Goal: Information Seeking & Learning: Learn about a topic

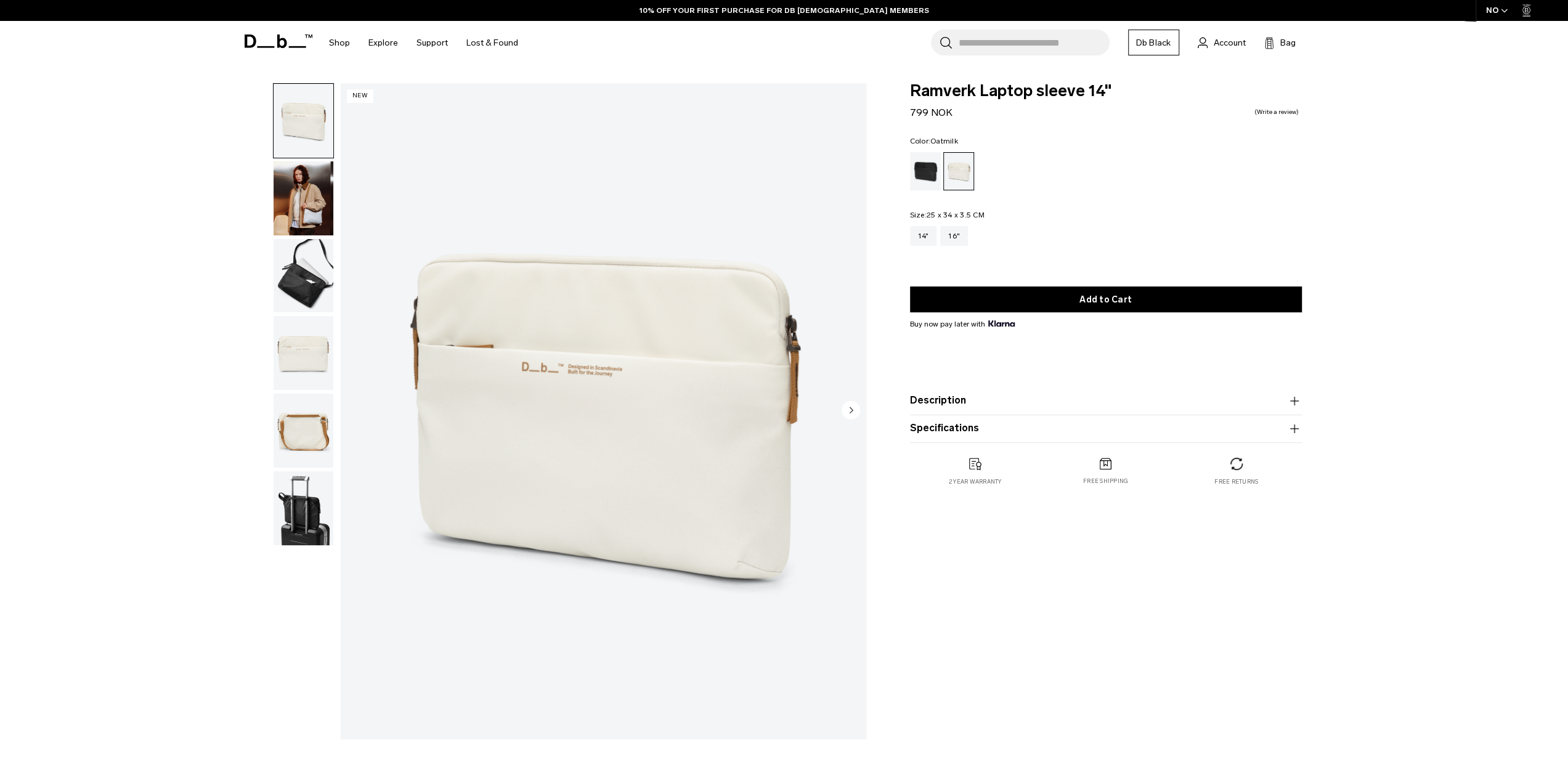
click at [308, 207] on img "button" at bounding box center [303, 198] width 60 height 74
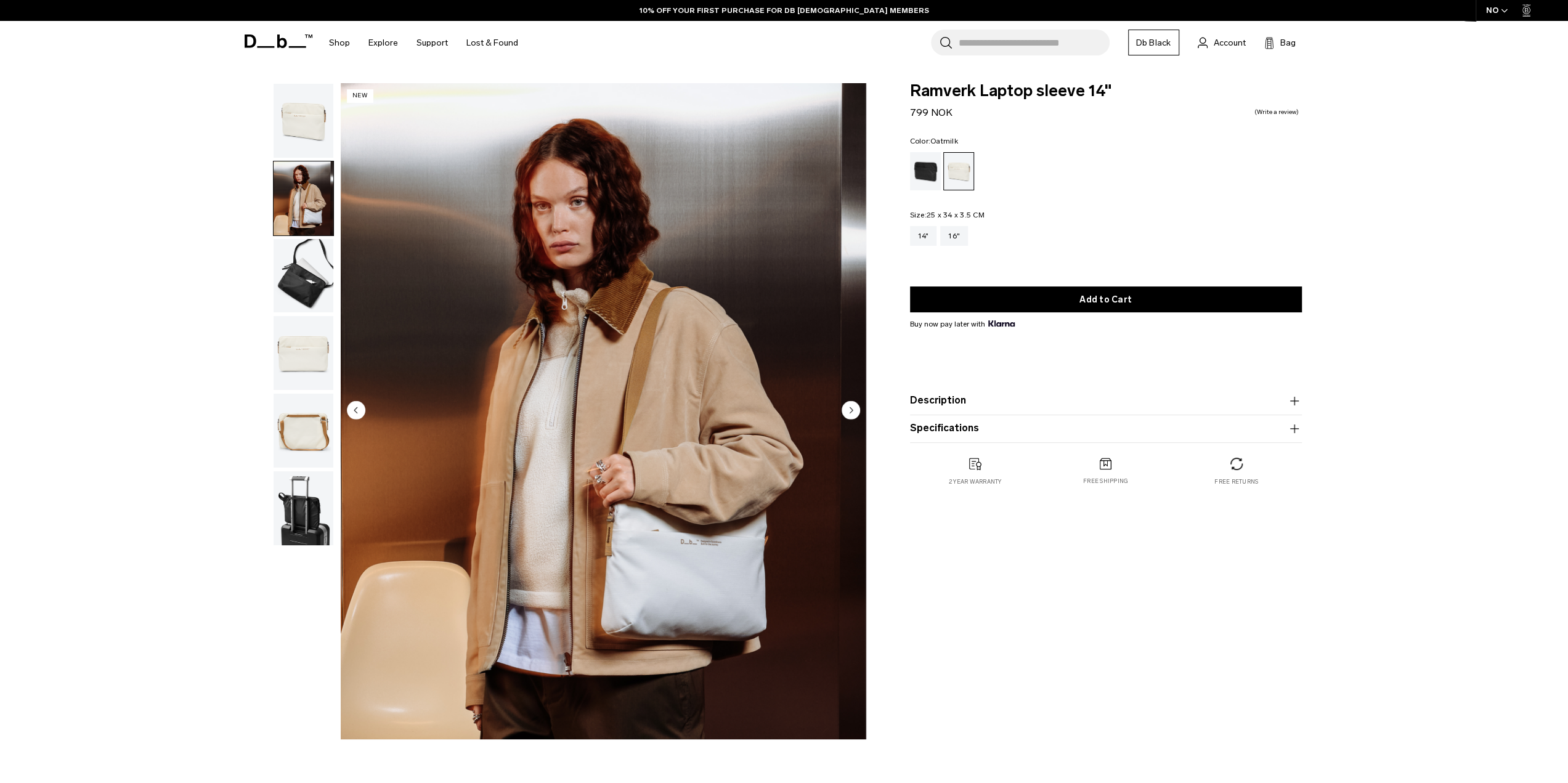
click at [291, 272] on img "button" at bounding box center [303, 276] width 60 height 74
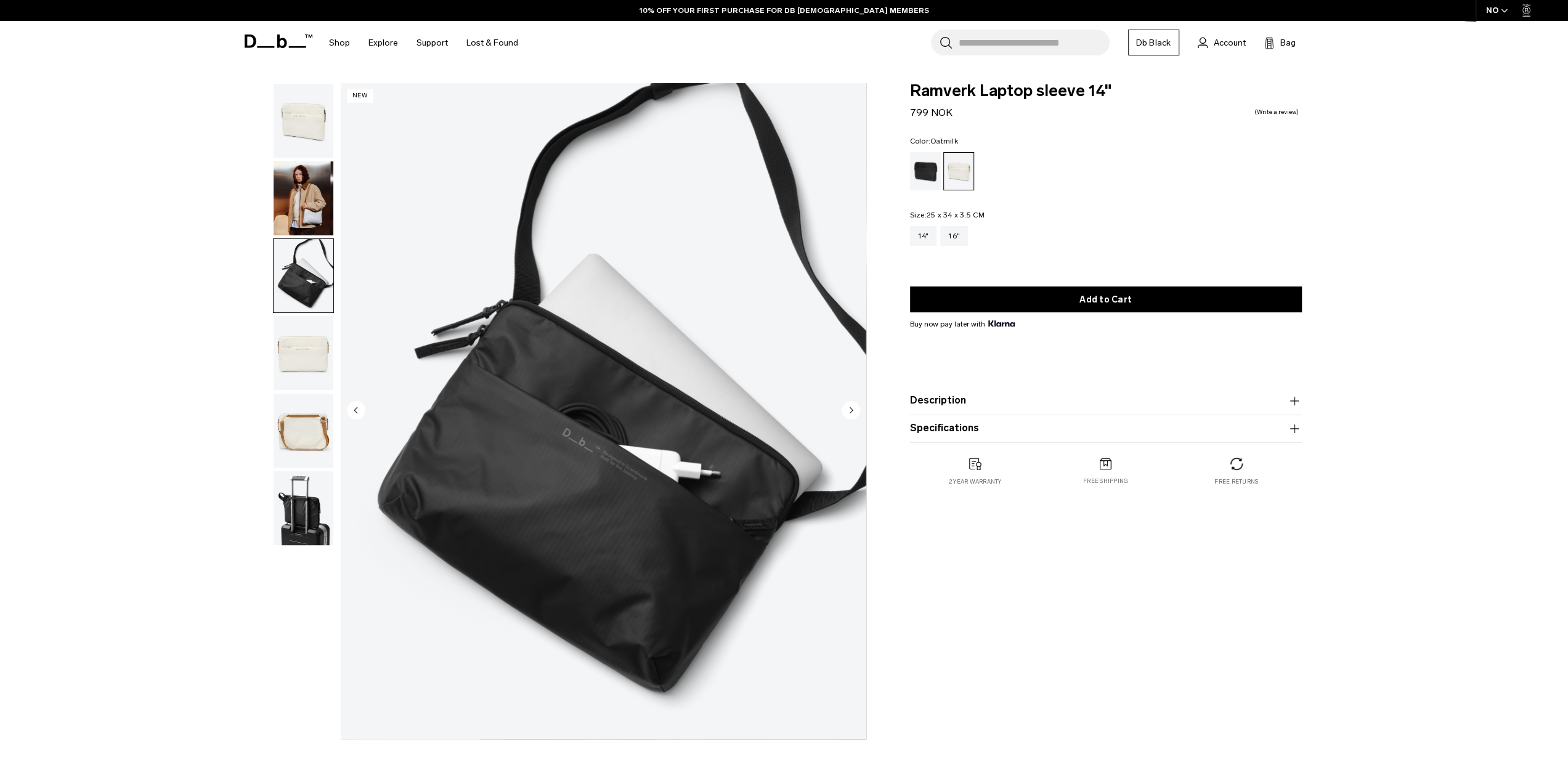
click at [308, 482] on img "button" at bounding box center [303, 508] width 60 height 74
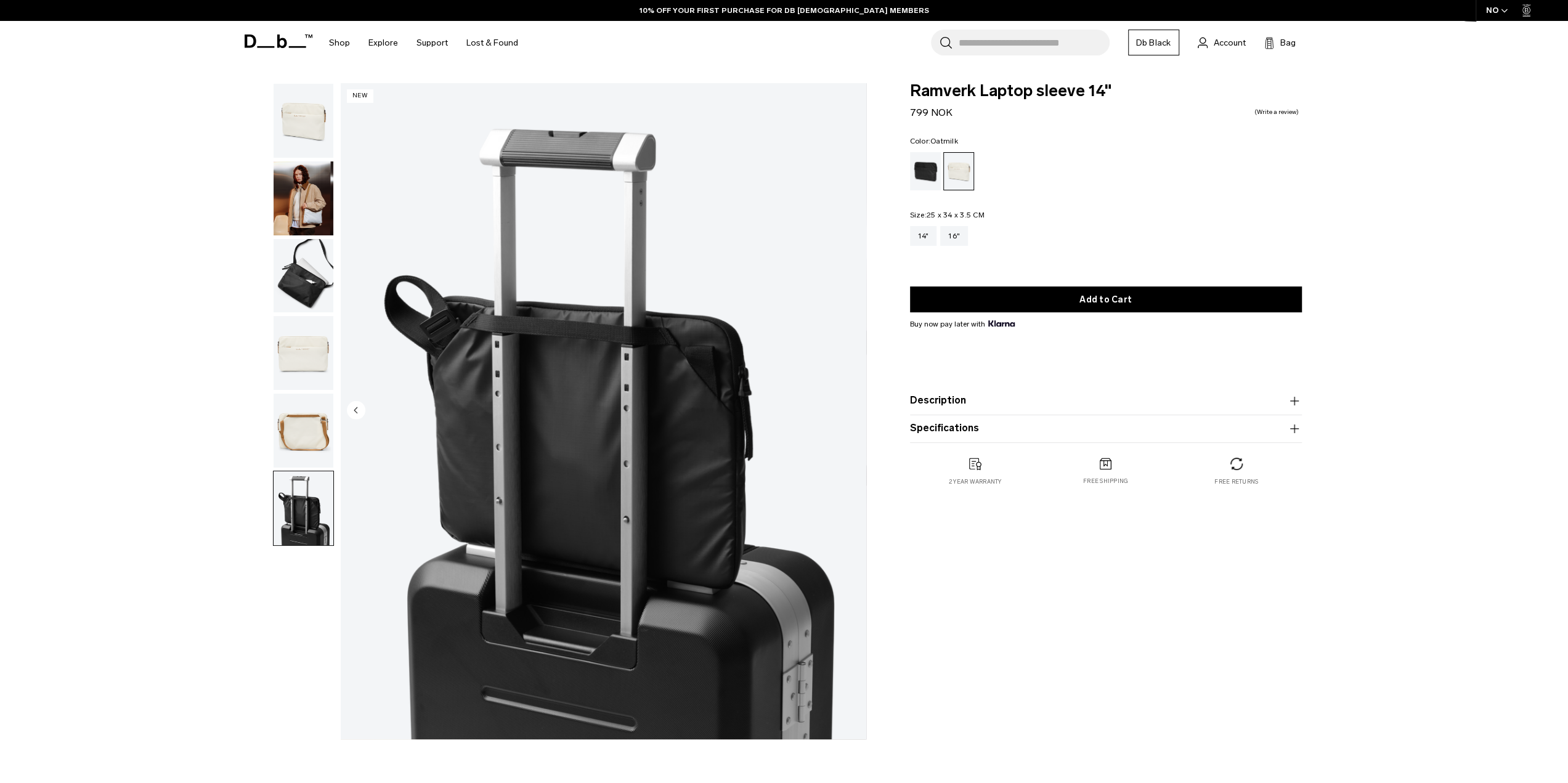
click at [301, 100] on img "button" at bounding box center [303, 120] width 60 height 74
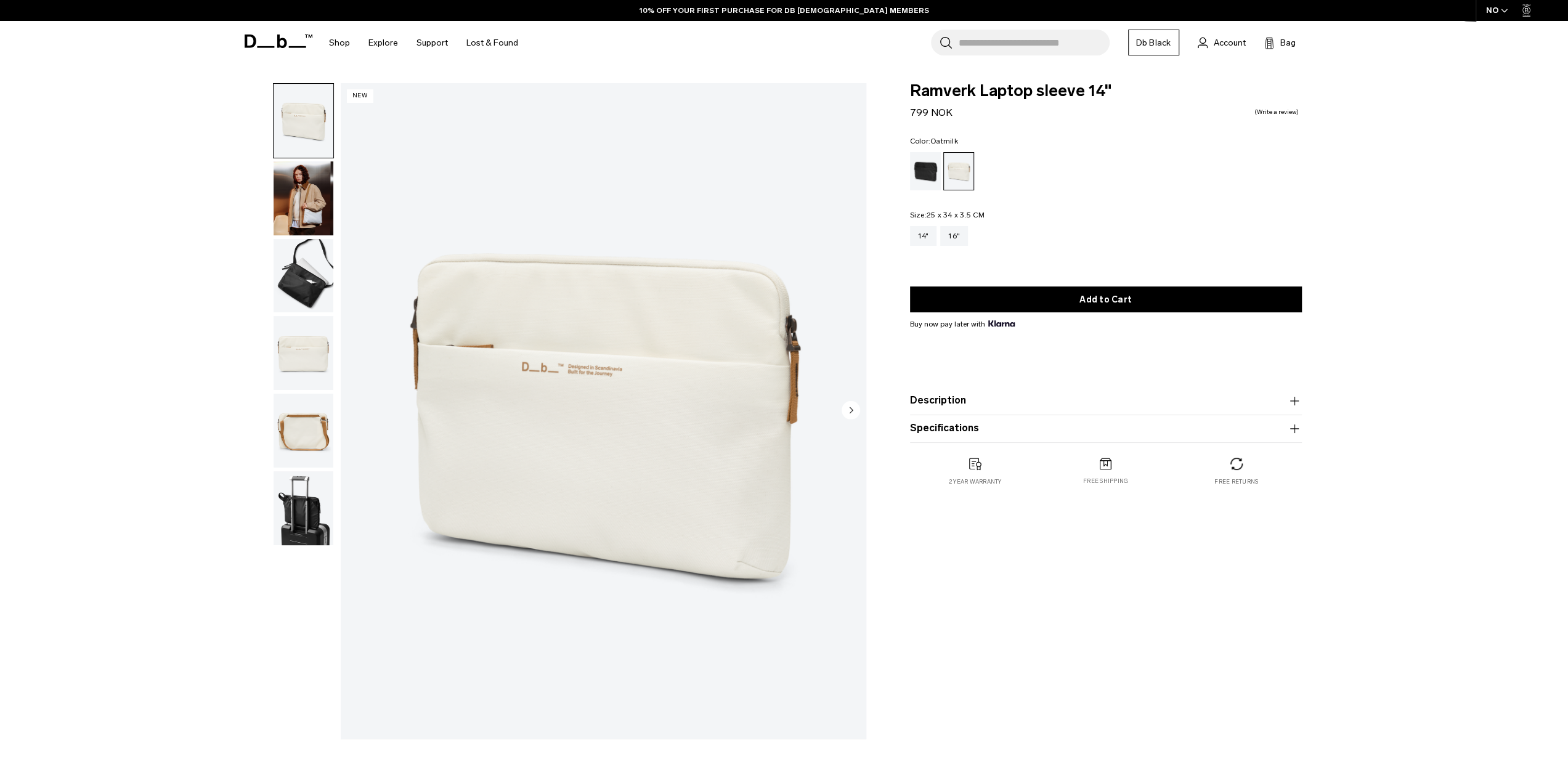
click at [249, 41] on icon at bounding box center [278, 41] width 68 height 14
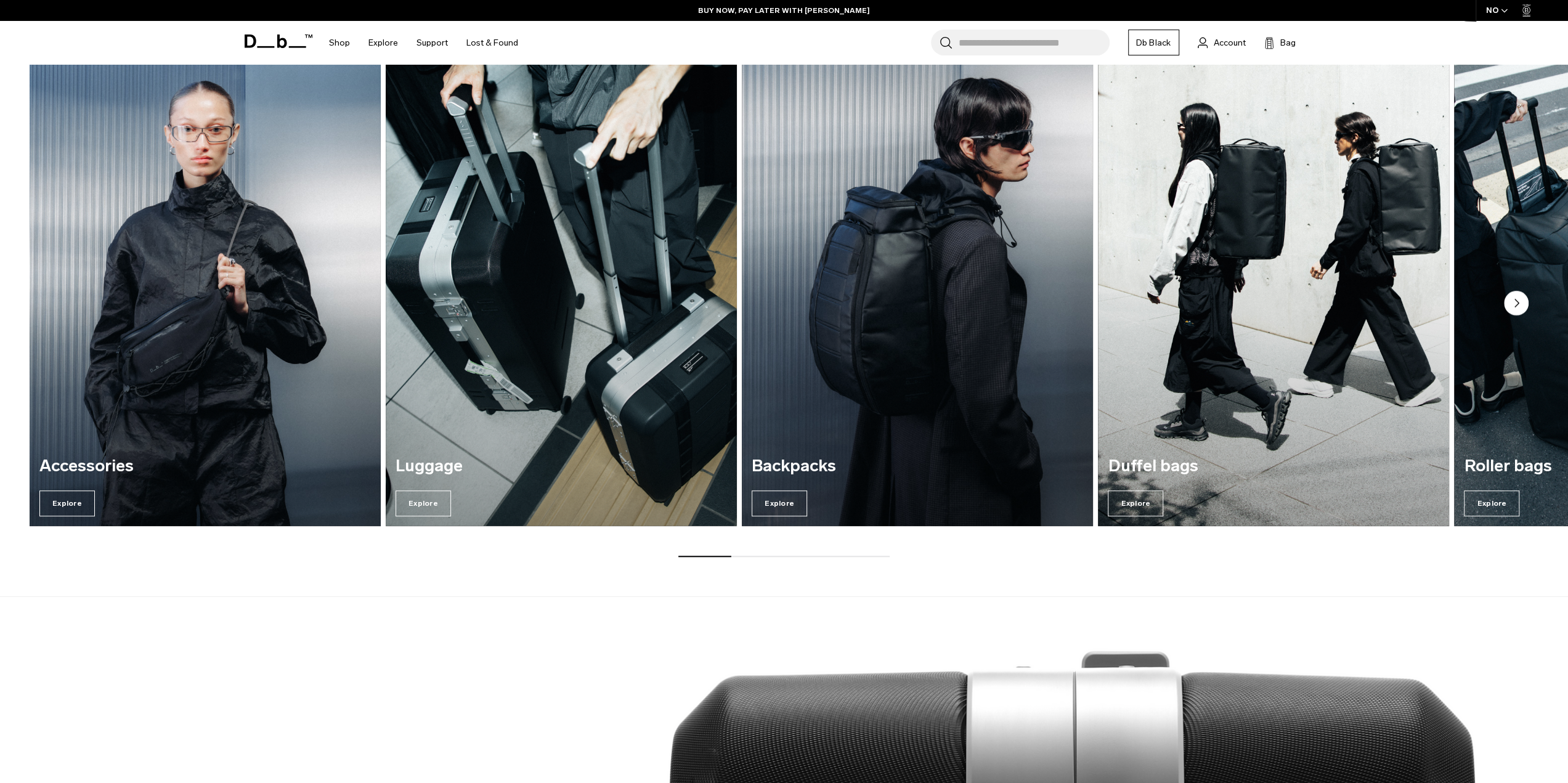
scroll to position [677, 0]
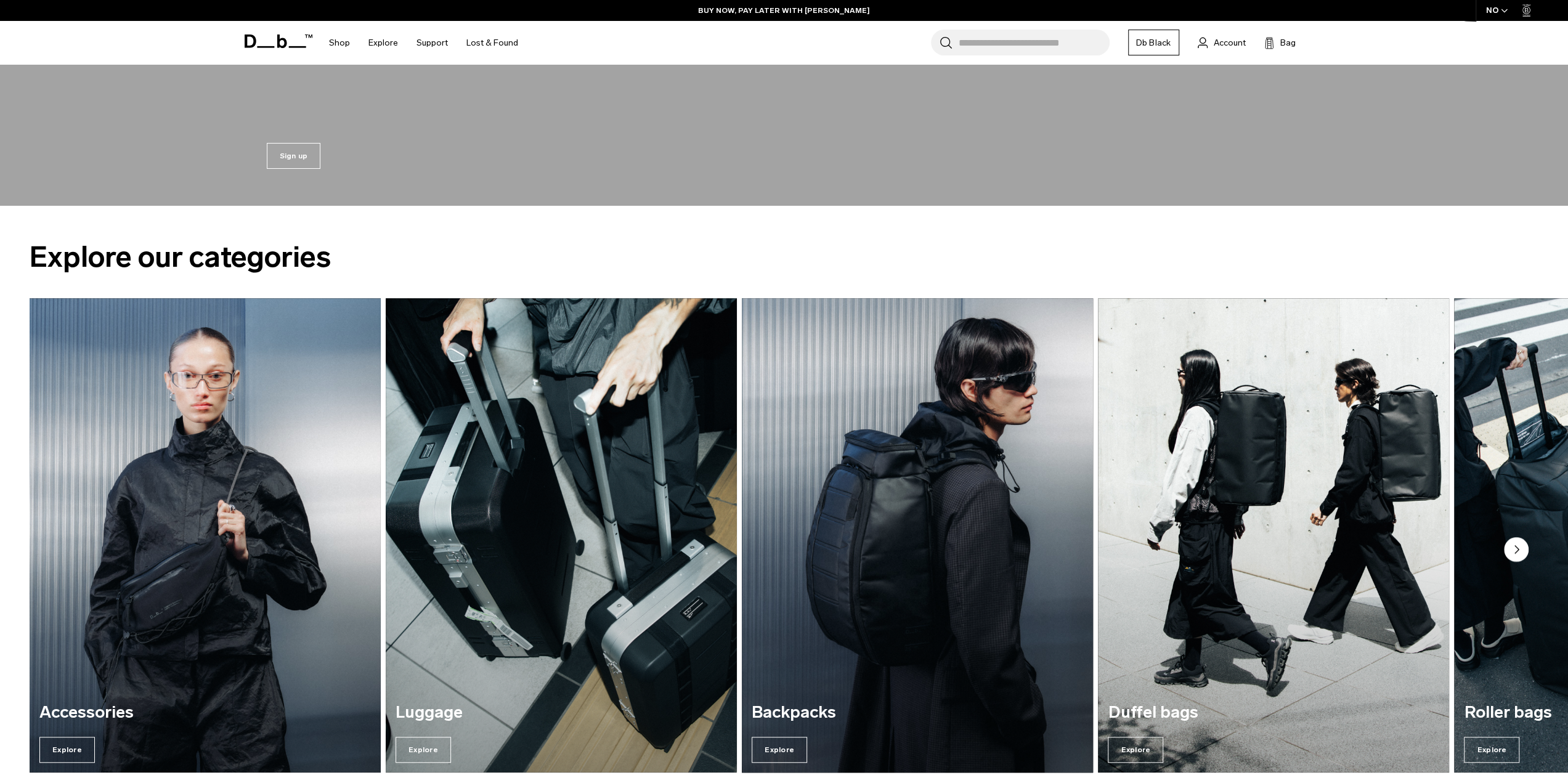
click at [894, 536] on img "3 / 7" at bounding box center [917, 535] width 361 height 488
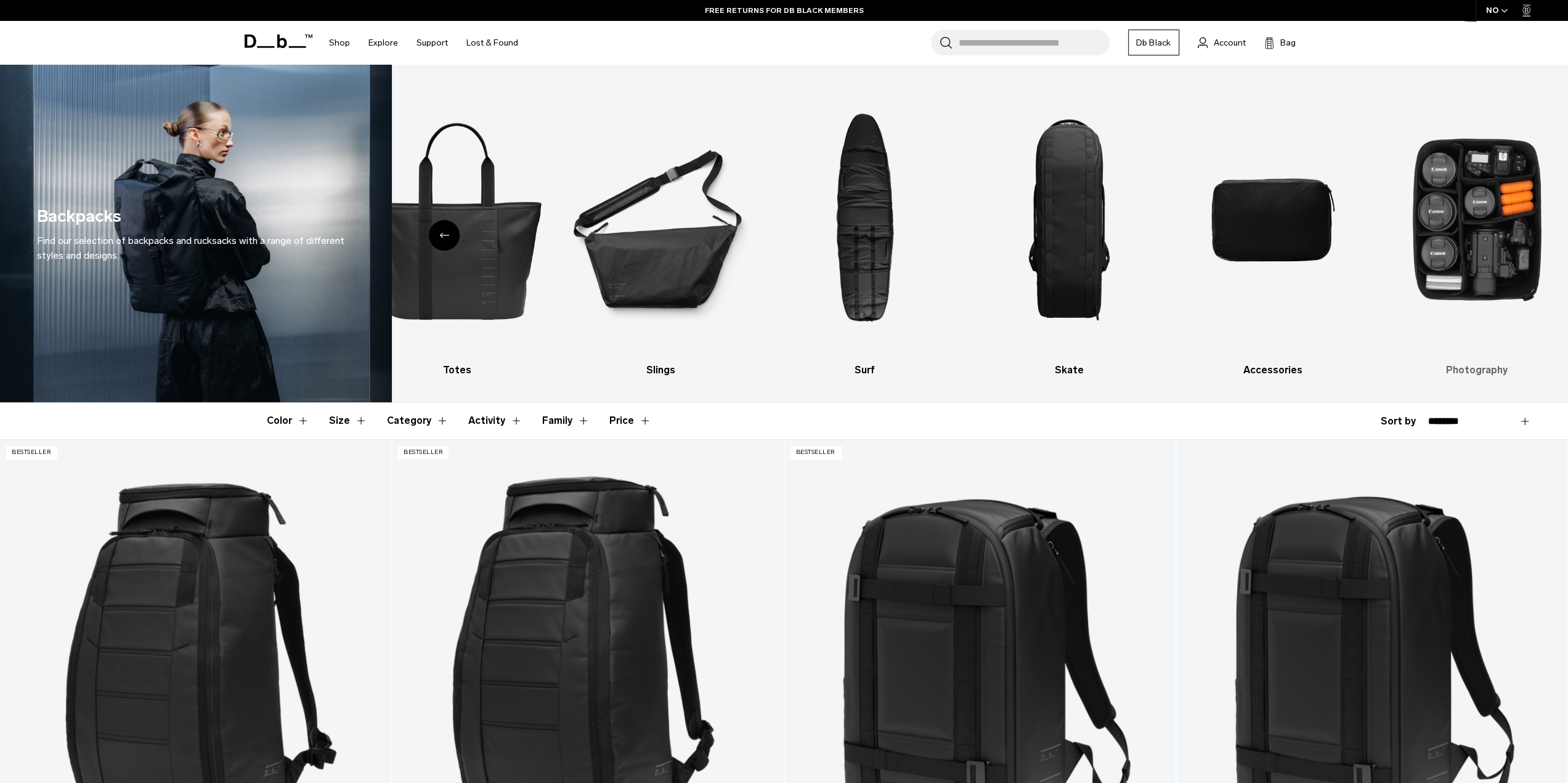
click at [1487, 219] on img "10 / 10" at bounding box center [1477, 220] width 182 height 274
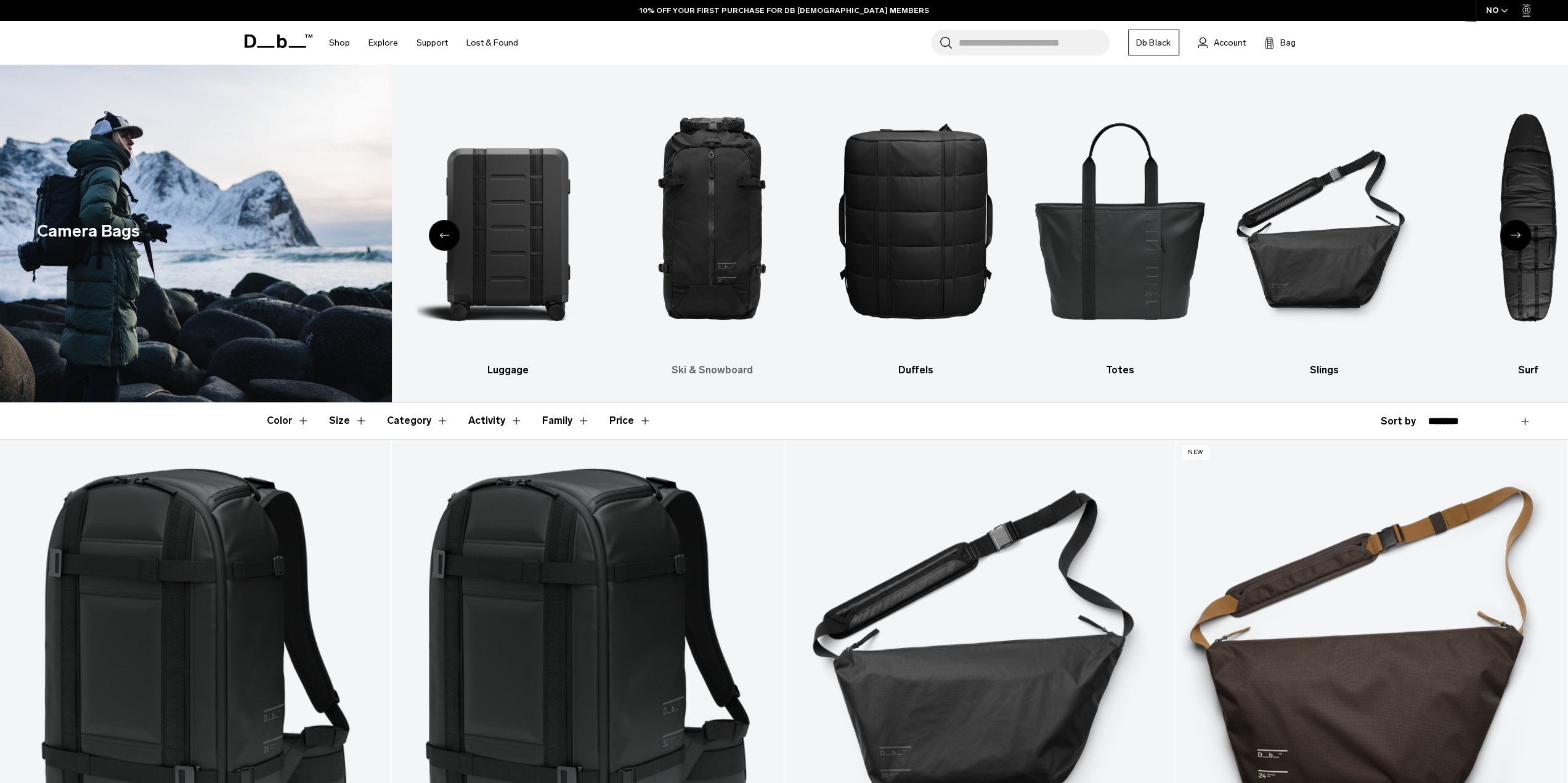
click at [702, 191] on img "4 / 10" at bounding box center [711, 220] width 182 height 274
click at [449, 228] on div "Previous slide" at bounding box center [445, 235] width 31 height 31
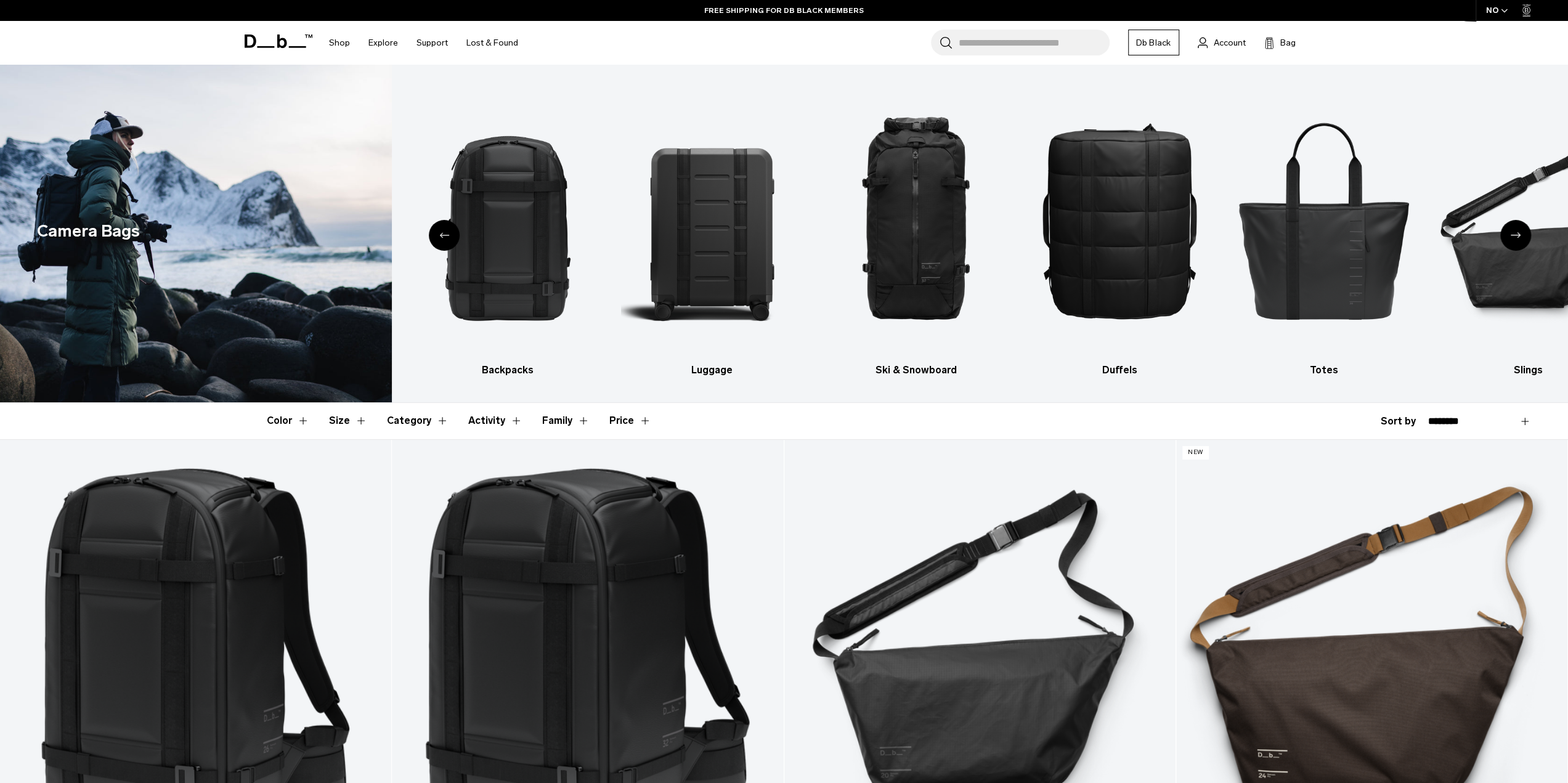
click at [448, 228] on div "Previous slide" at bounding box center [445, 235] width 31 height 31
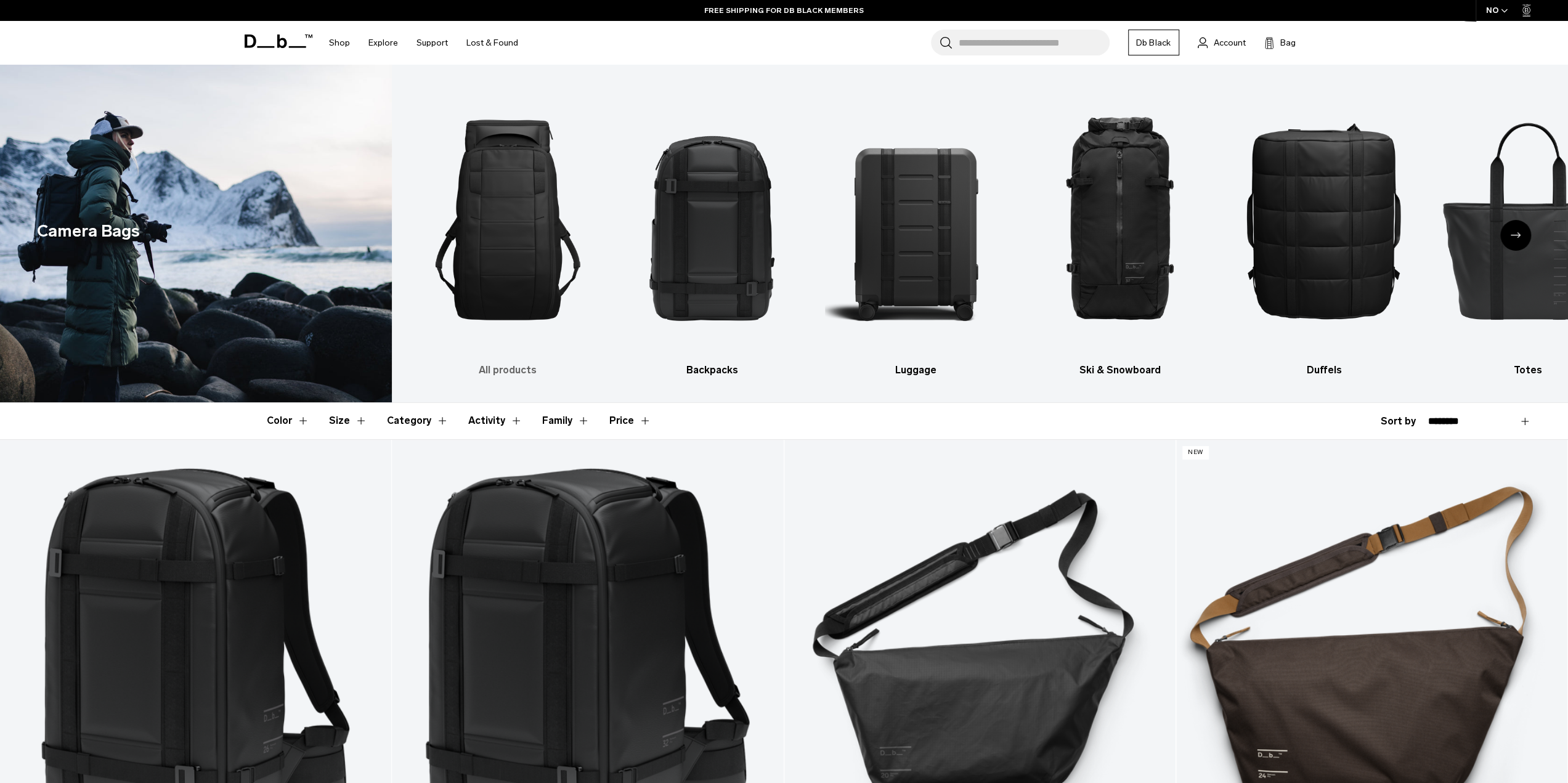
click at [479, 212] on img "1 / 10" at bounding box center [508, 220] width 182 height 274
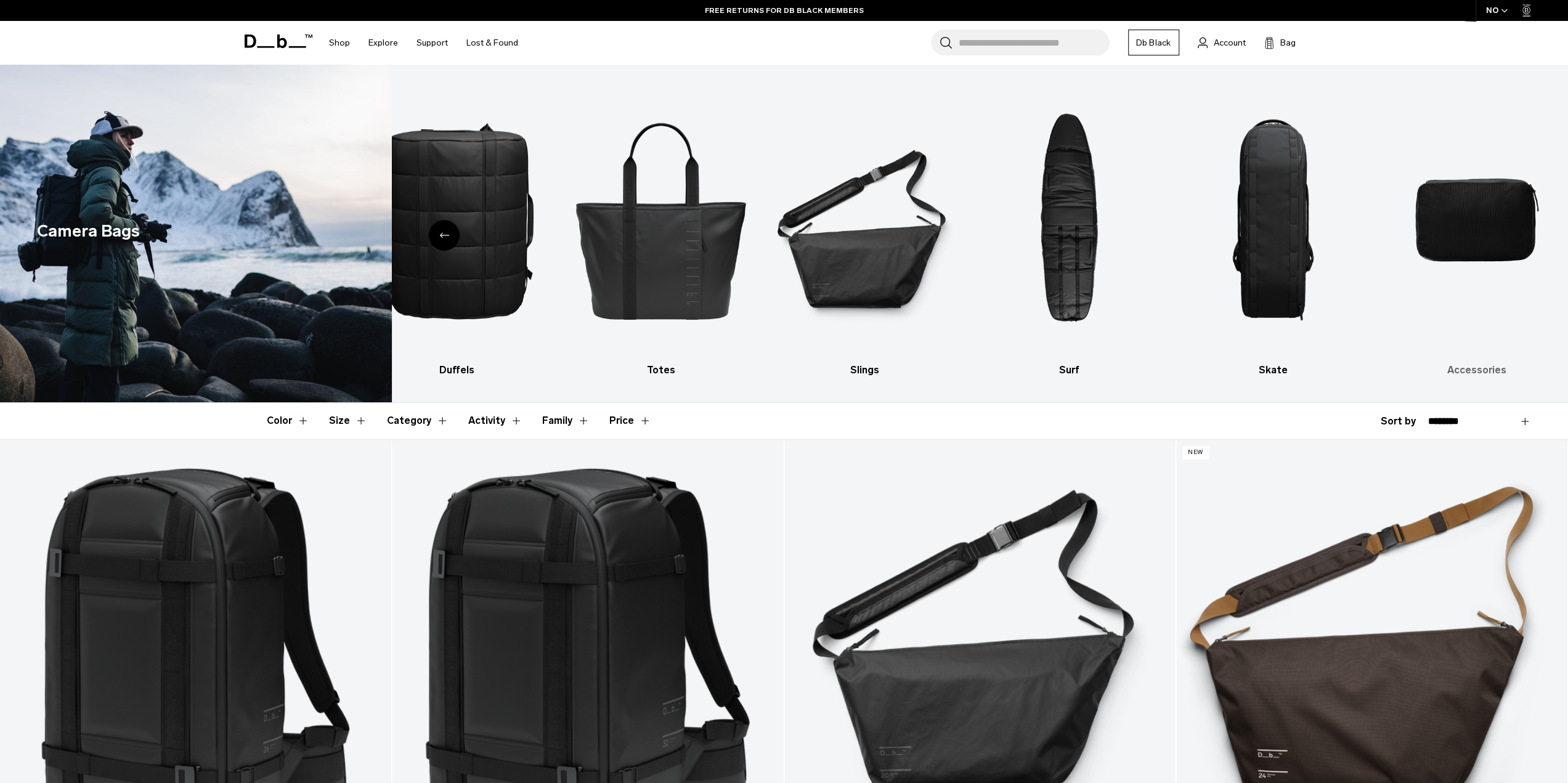
click at [1476, 227] on img "10 / 10" at bounding box center [1477, 220] width 182 height 274
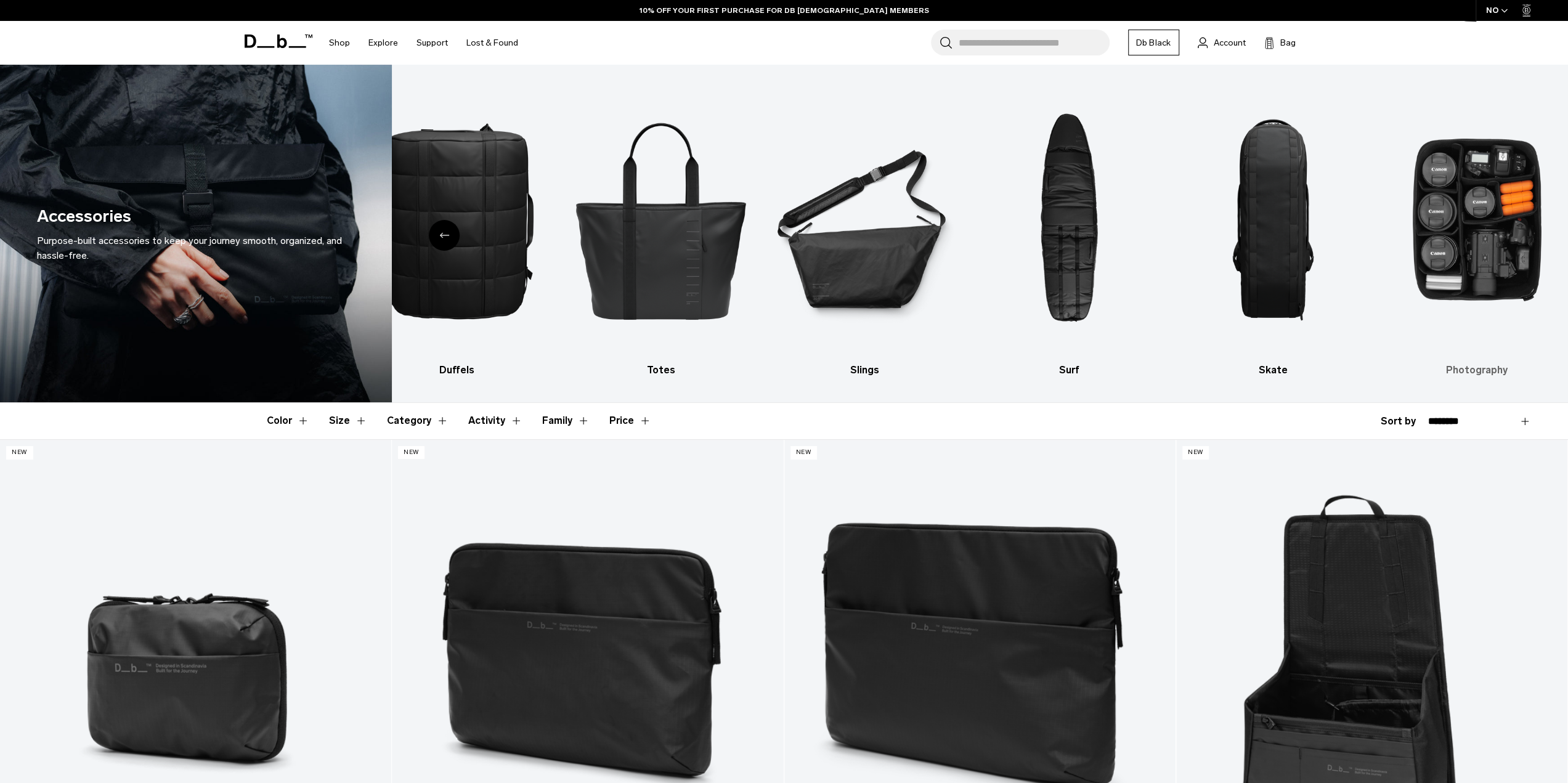
click at [1480, 219] on img "10 / 10" at bounding box center [1477, 220] width 182 height 274
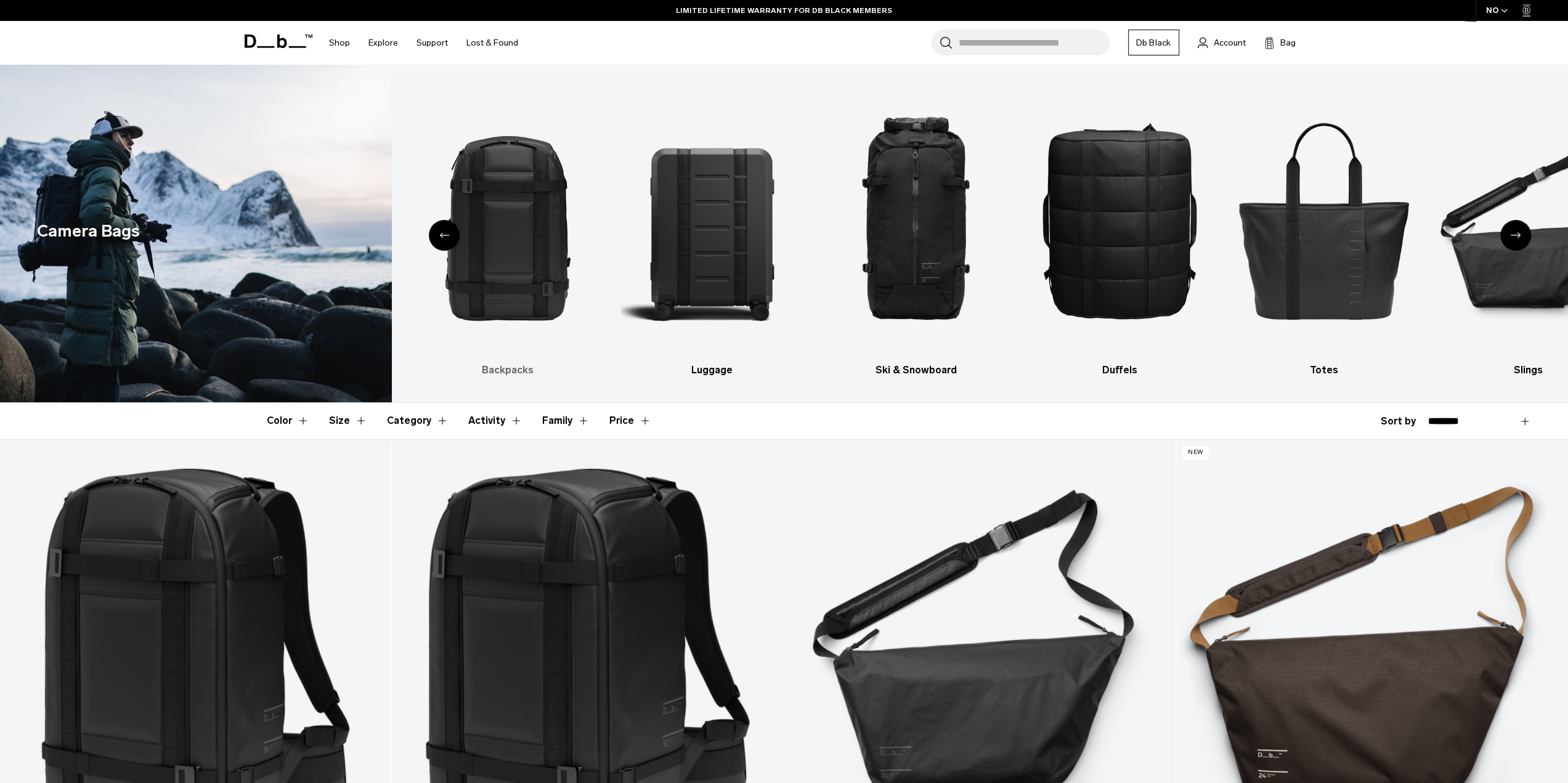
click at [476, 256] on img "2 / 10" at bounding box center [508, 220] width 182 height 274
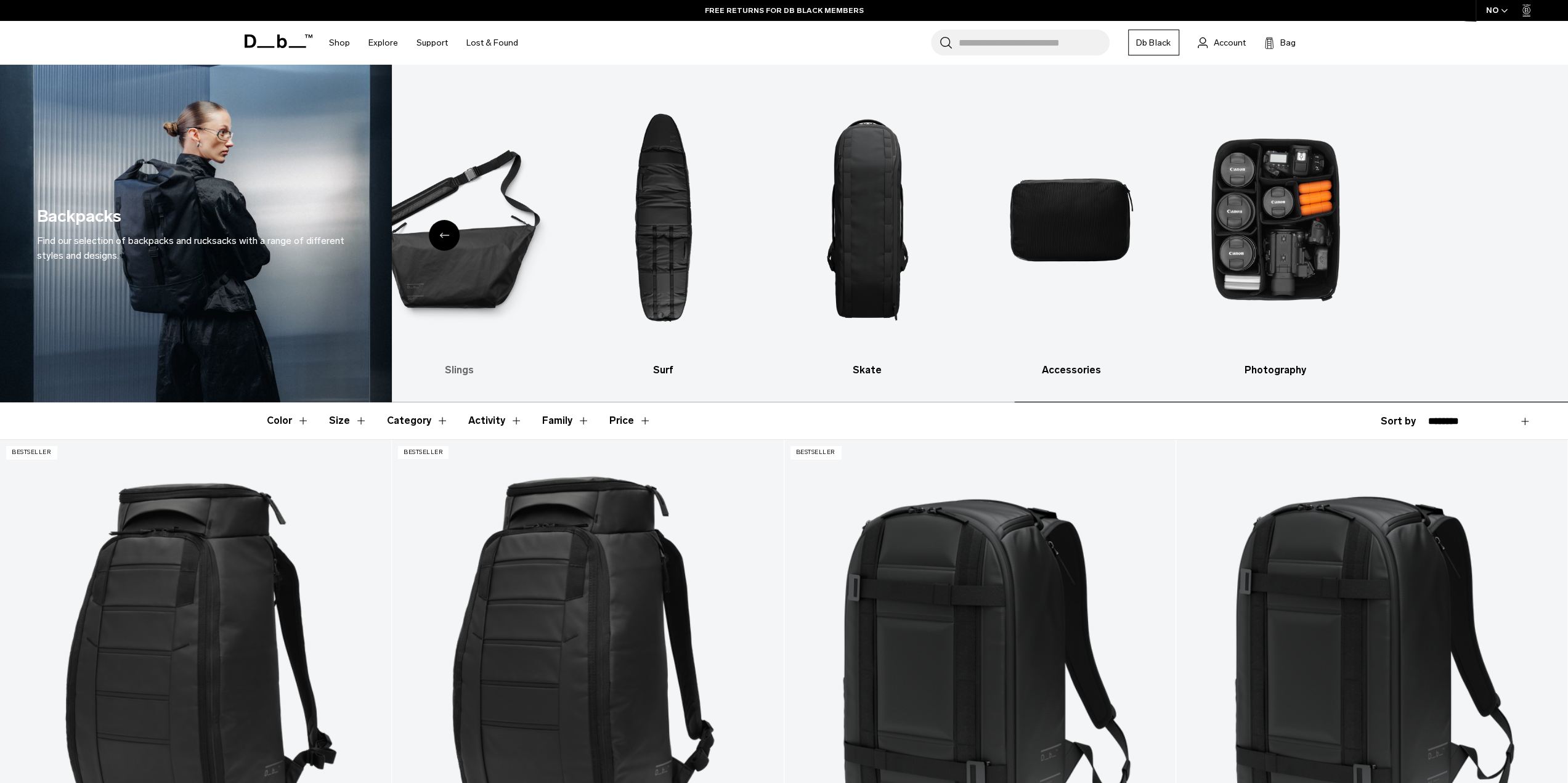
click at [123, 274] on div "Backpacks Find our selection of backpacks and rucksacks with a range of differe…" at bounding box center [784, 233] width 1568 height 337
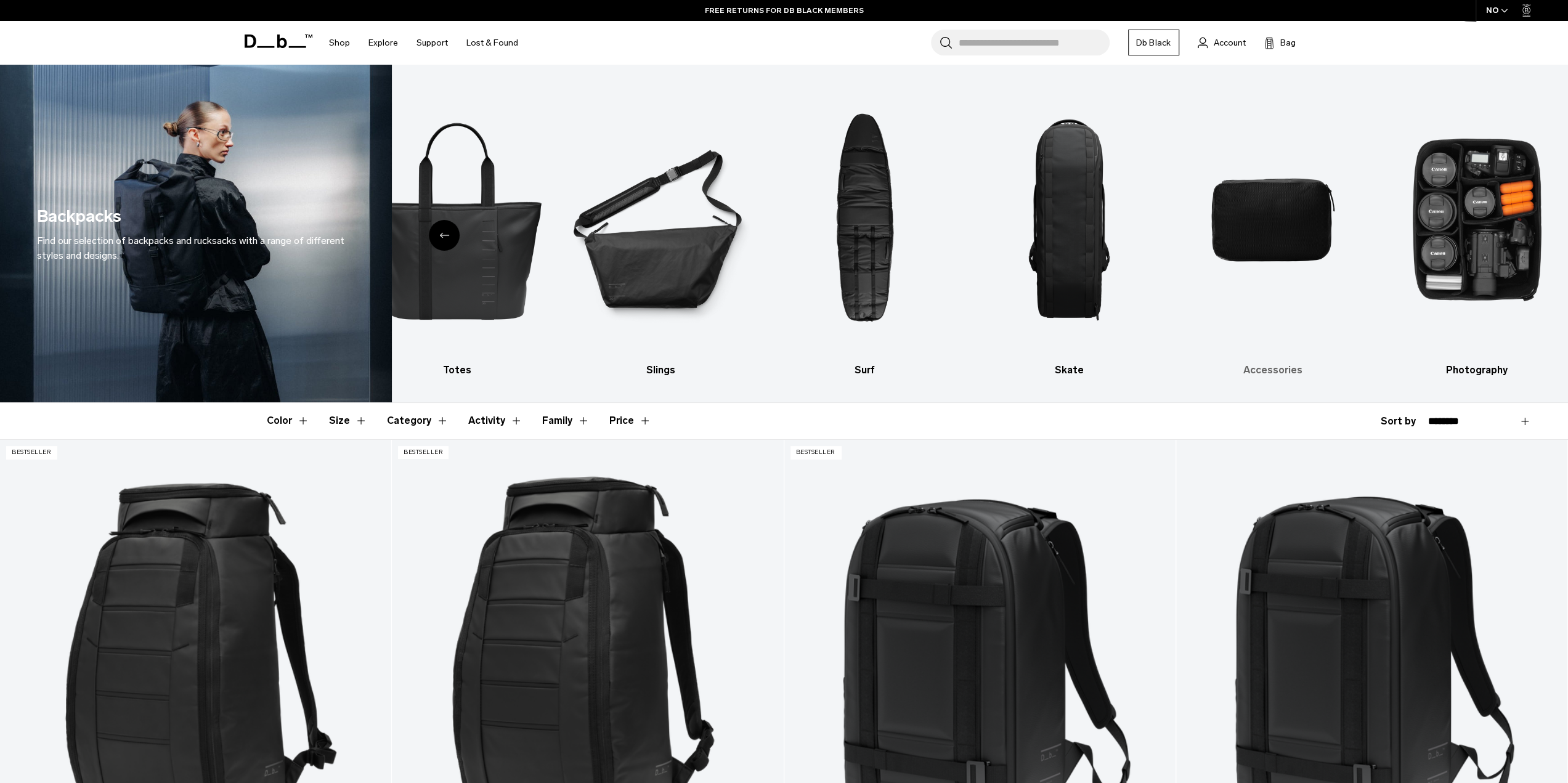
click at [1233, 222] on img "9 / 10" at bounding box center [1272, 220] width 182 height 274
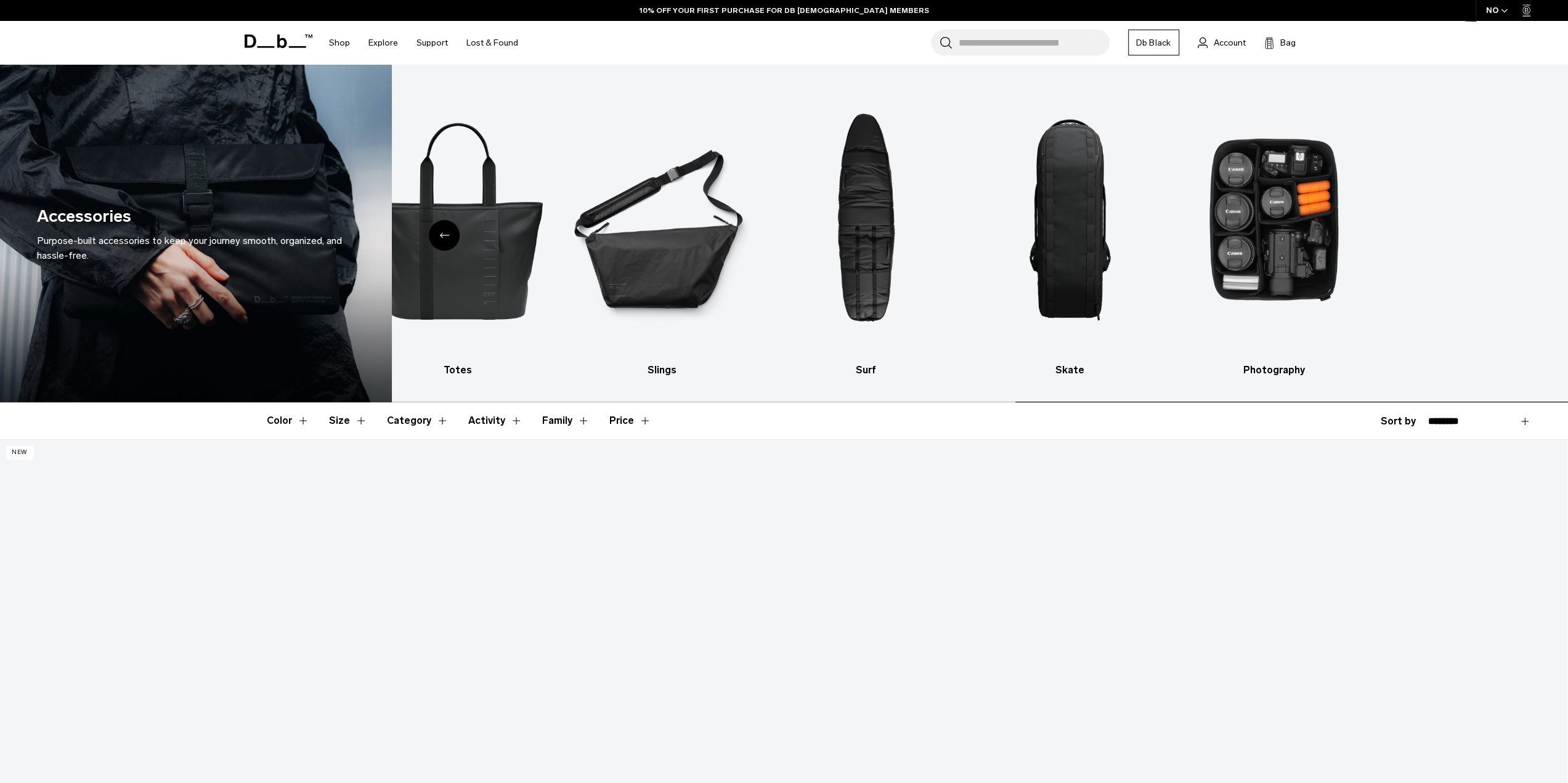
click at [0, 196] on div "Accessories Purpose-built accessories to keep your journey smooth, organized, a…" at bounding box center [784, 233] width 1568 height 337
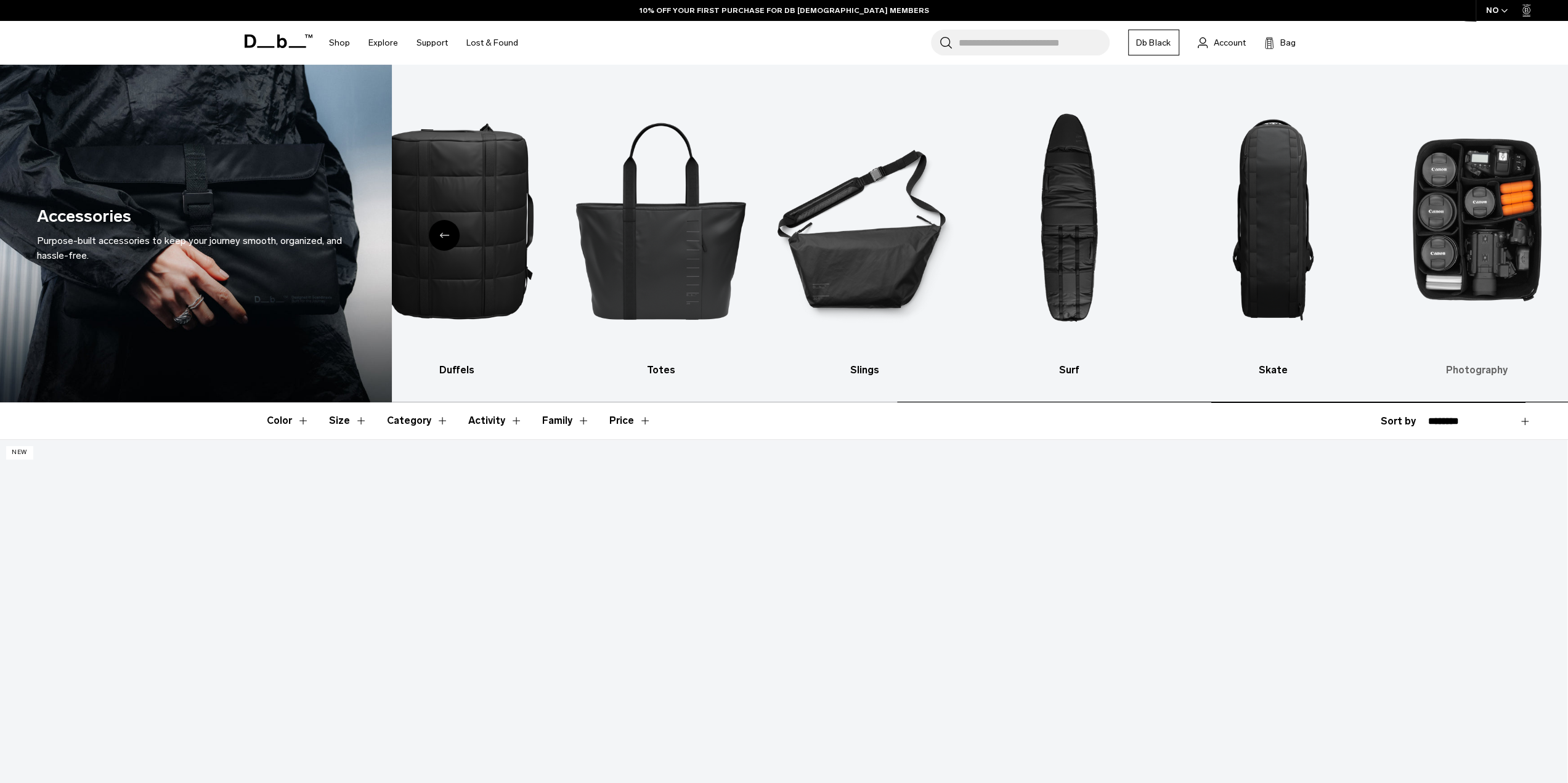
click at [1507, 216] on img "10 / 10" at bounding box center [1477, 220] width 182 height 274
click at [1485, 231] on img "10 / 10" at bounding box center [1477, 220] width 182 height 274
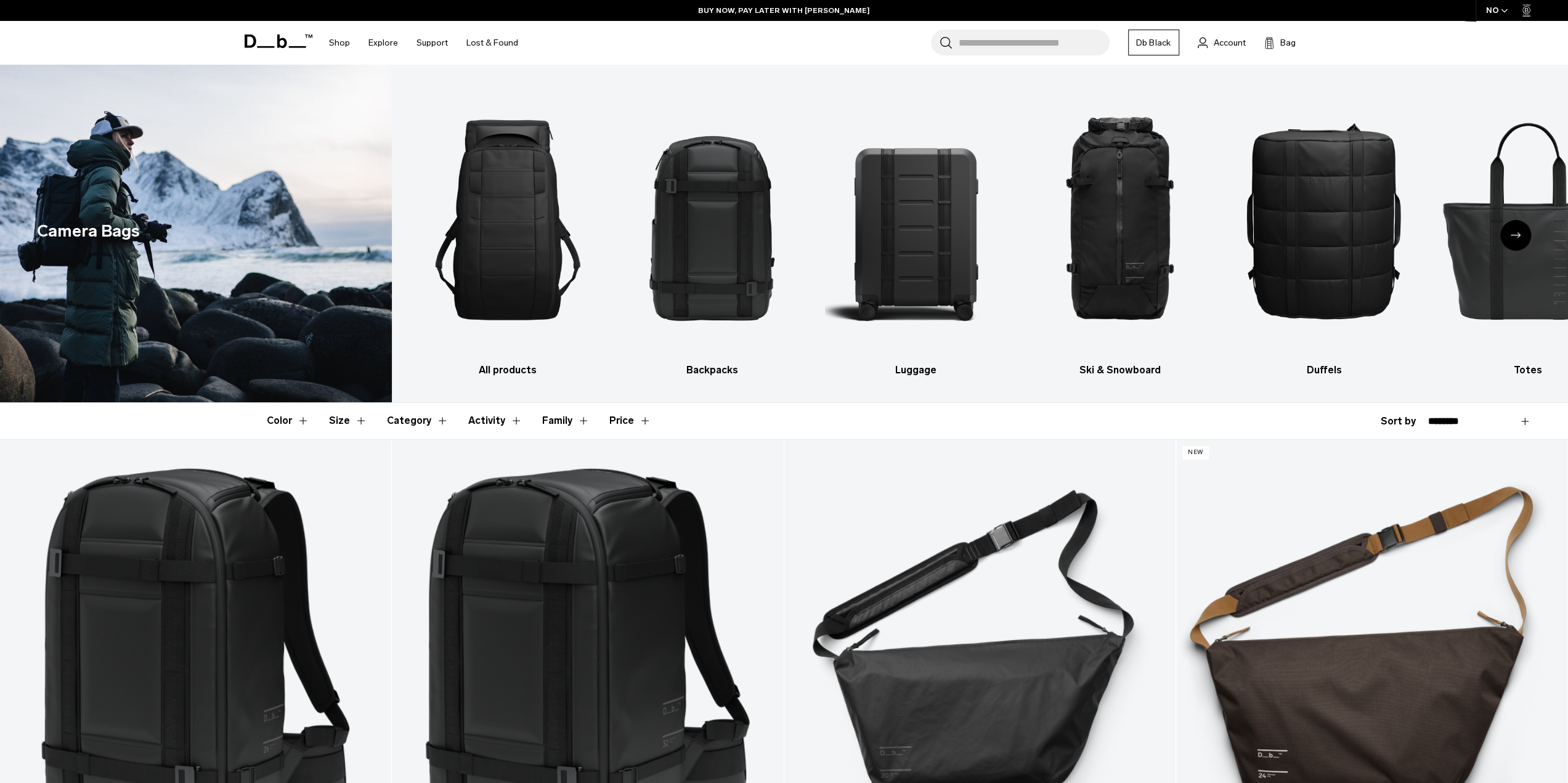
click at [1522, 234] on div "Next slide" at bounding box center [1516, 235] width 31 height 31
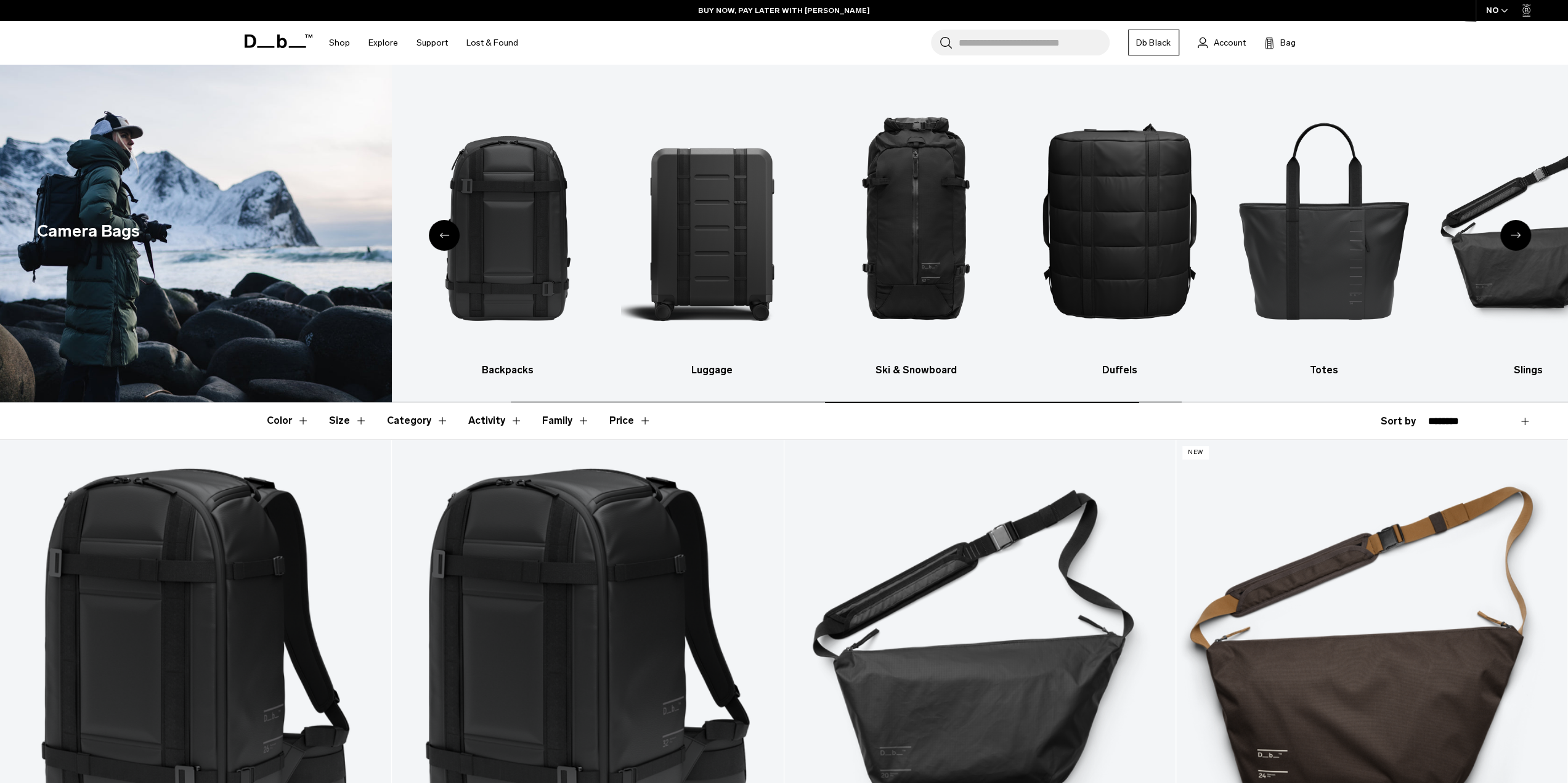
click at [1521, 234] on div "Next slide" at bounding box center [1516, 235] width 31 height 31
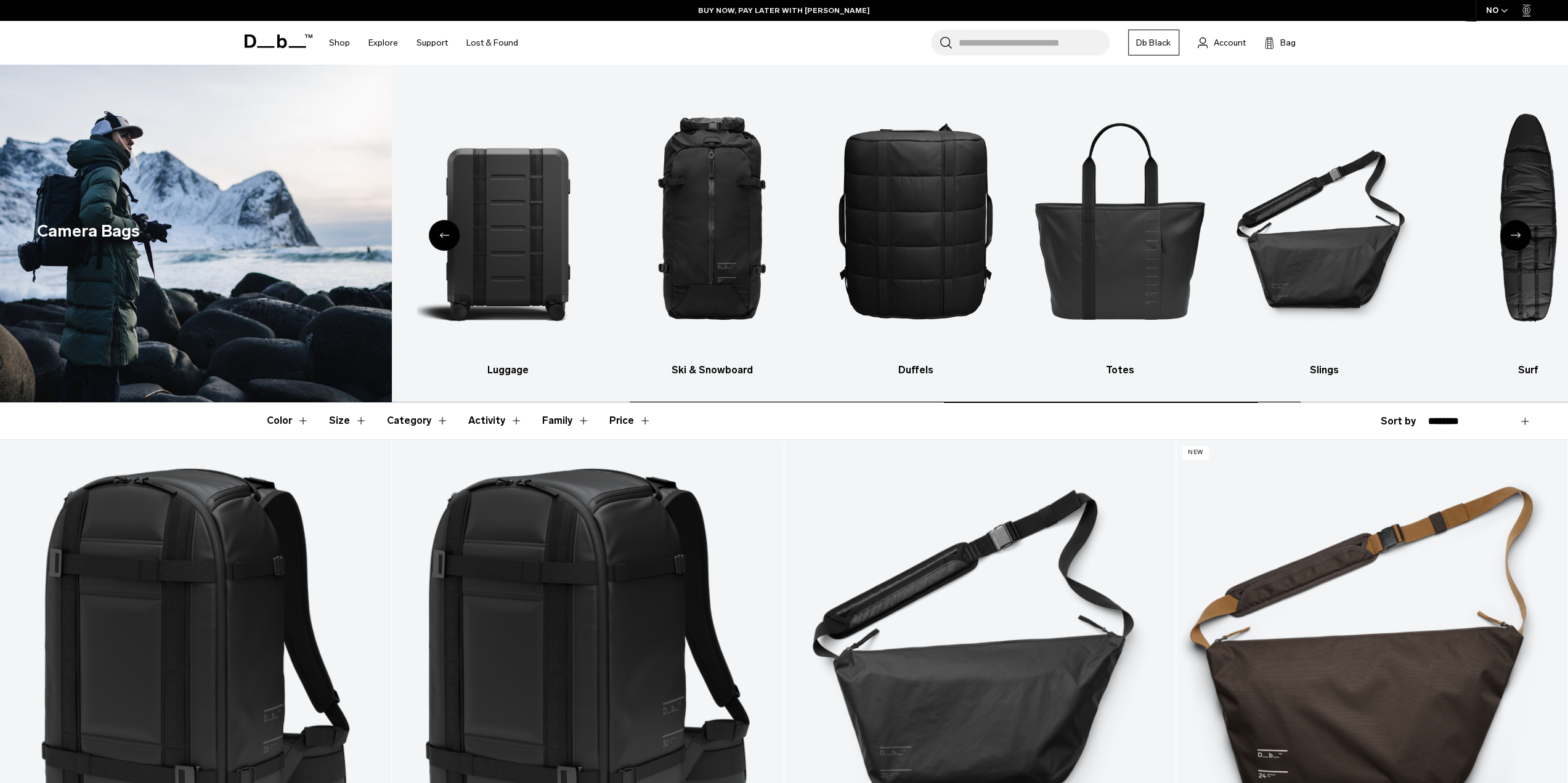
click at [1521, 233] on div "Next slide" at bounding box center [1516, 235] width 31 height 31
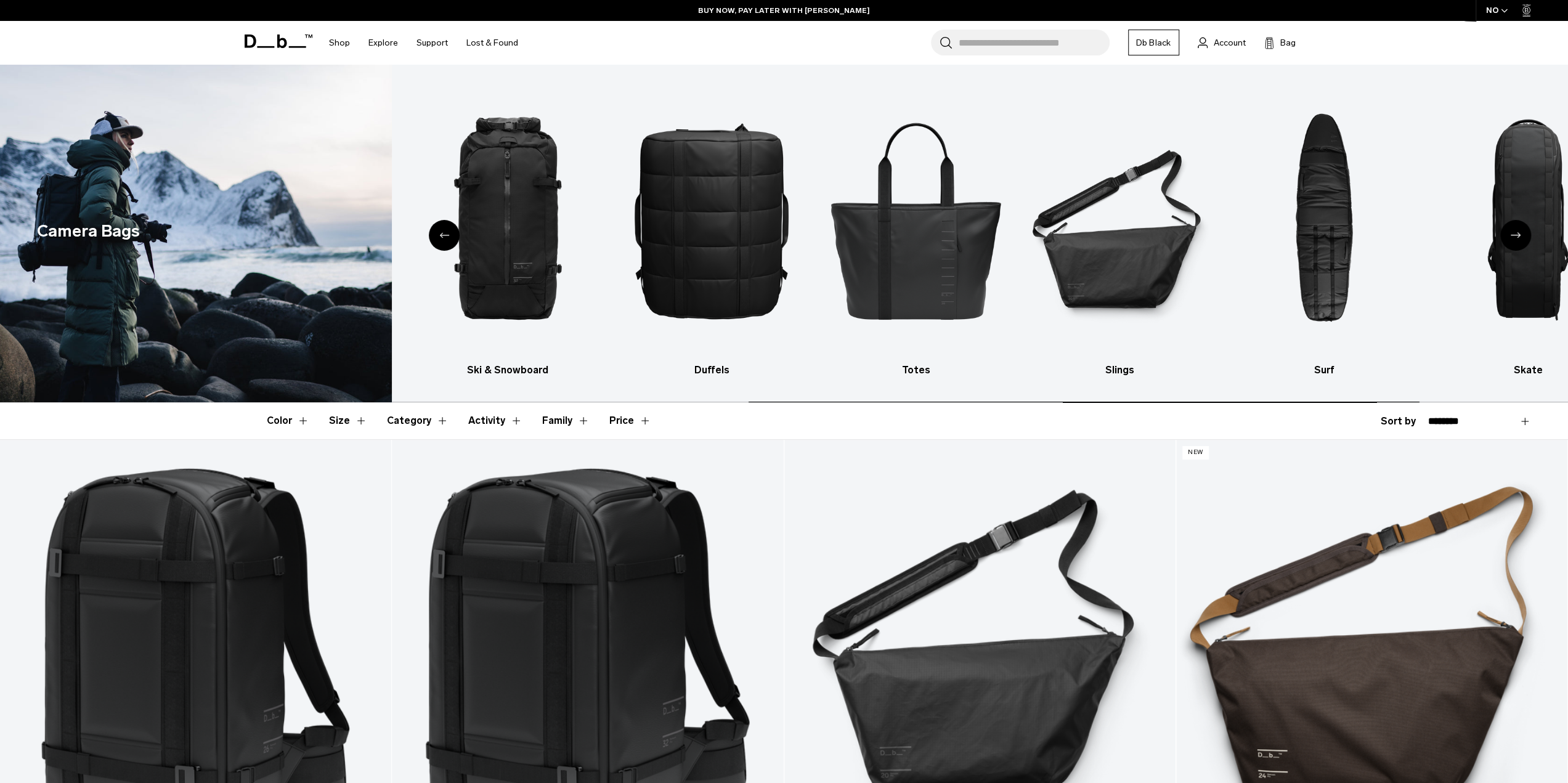
click at [1521, 233] on div "Next slide" at bounding box center [1516, 235] width 31 height 31
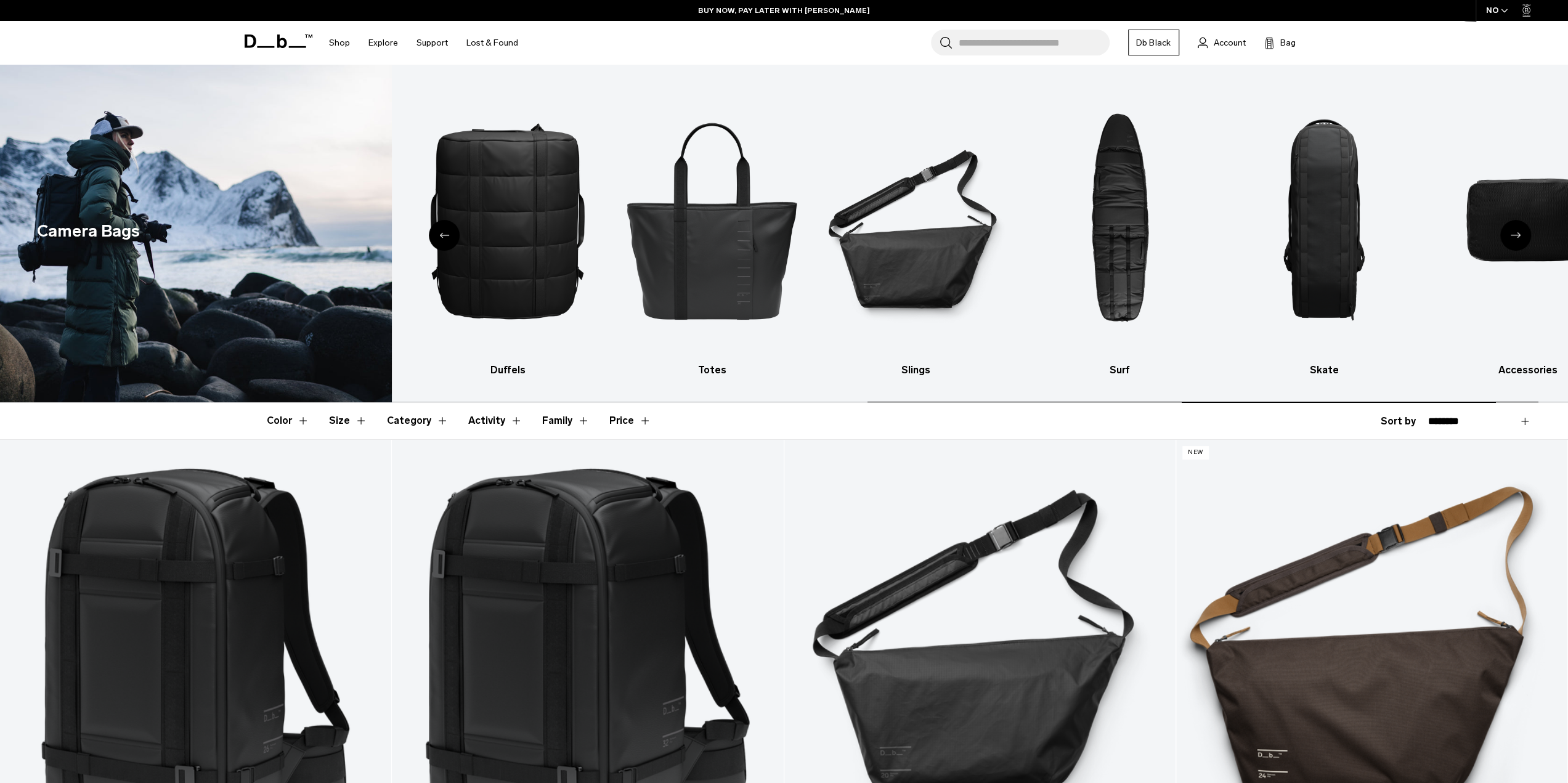
click at [1521, 233] on div "Next slide" at bounding box center [1516, 235] width 31 height 31
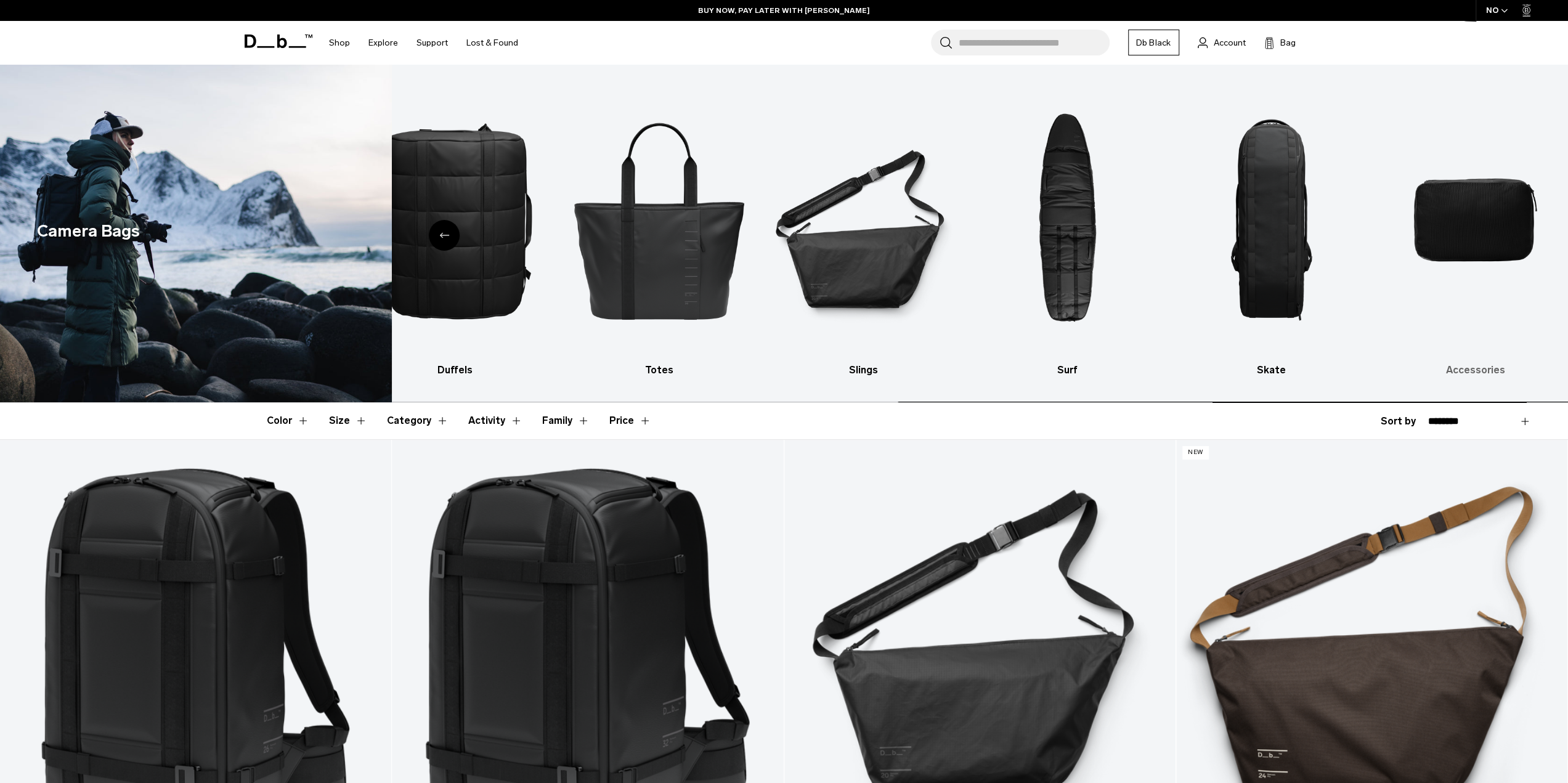
click at [1481, 225] on img "10 / 10" at bounding box center [1475, 220] width 182 height 274
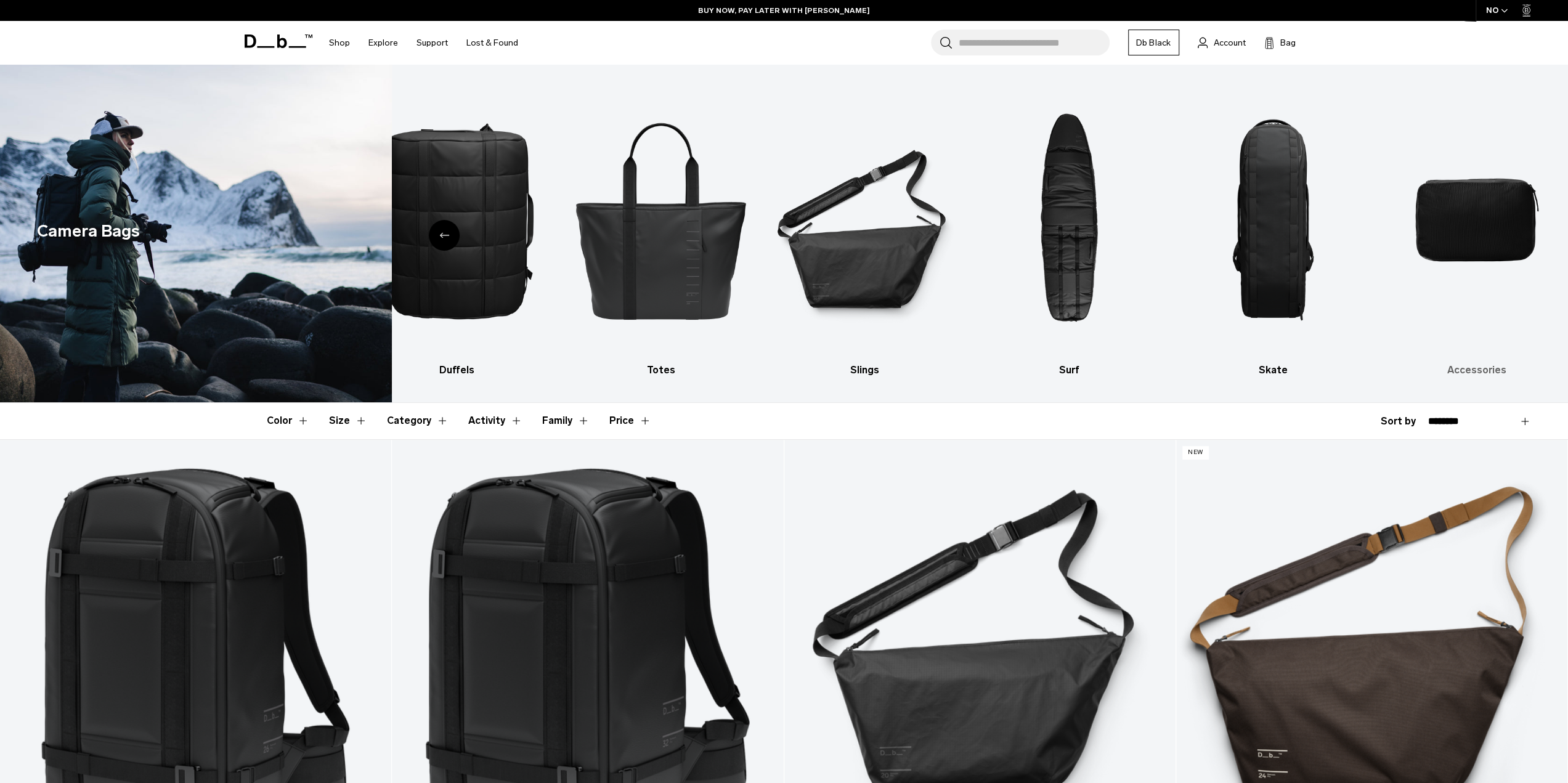
click at [1462, 215] on img "10 / 10" at bounding box center [1477, 220] width 182 height 274
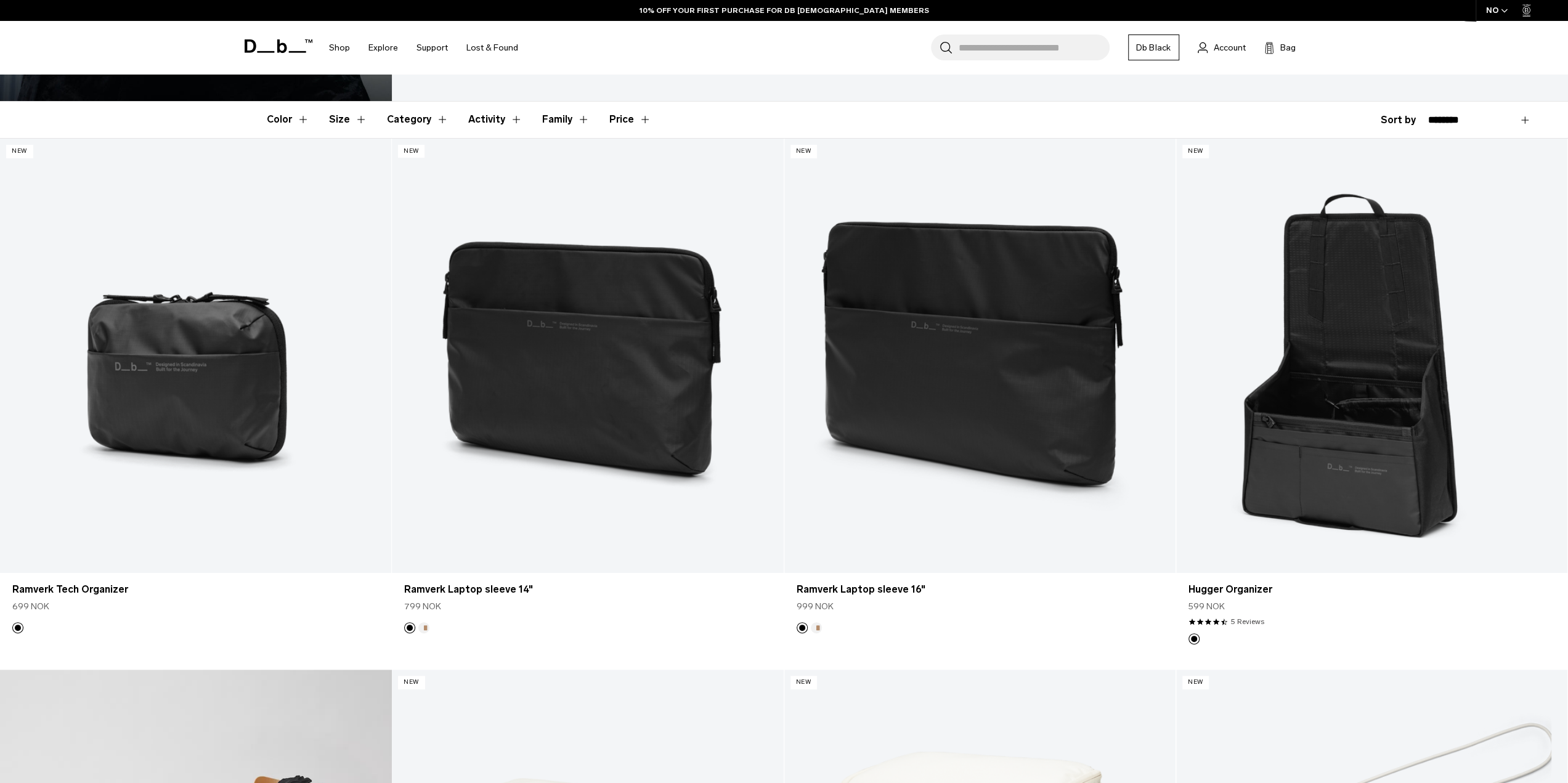
scroll to position [308, 0]
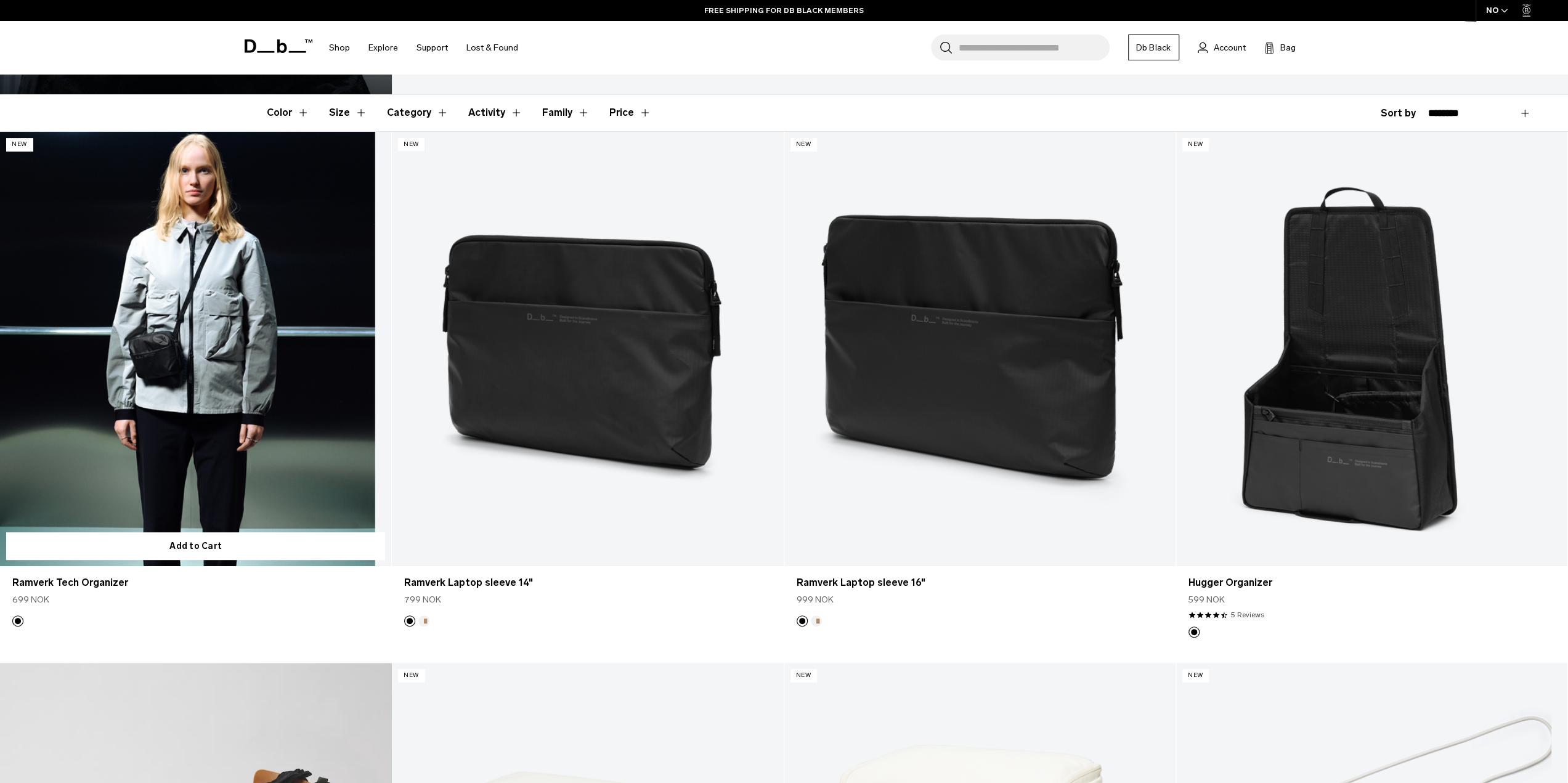
click at [167, 361] on link "Ramverk Tech Organizer" at bounding box center [195, 349] width 391 height 435
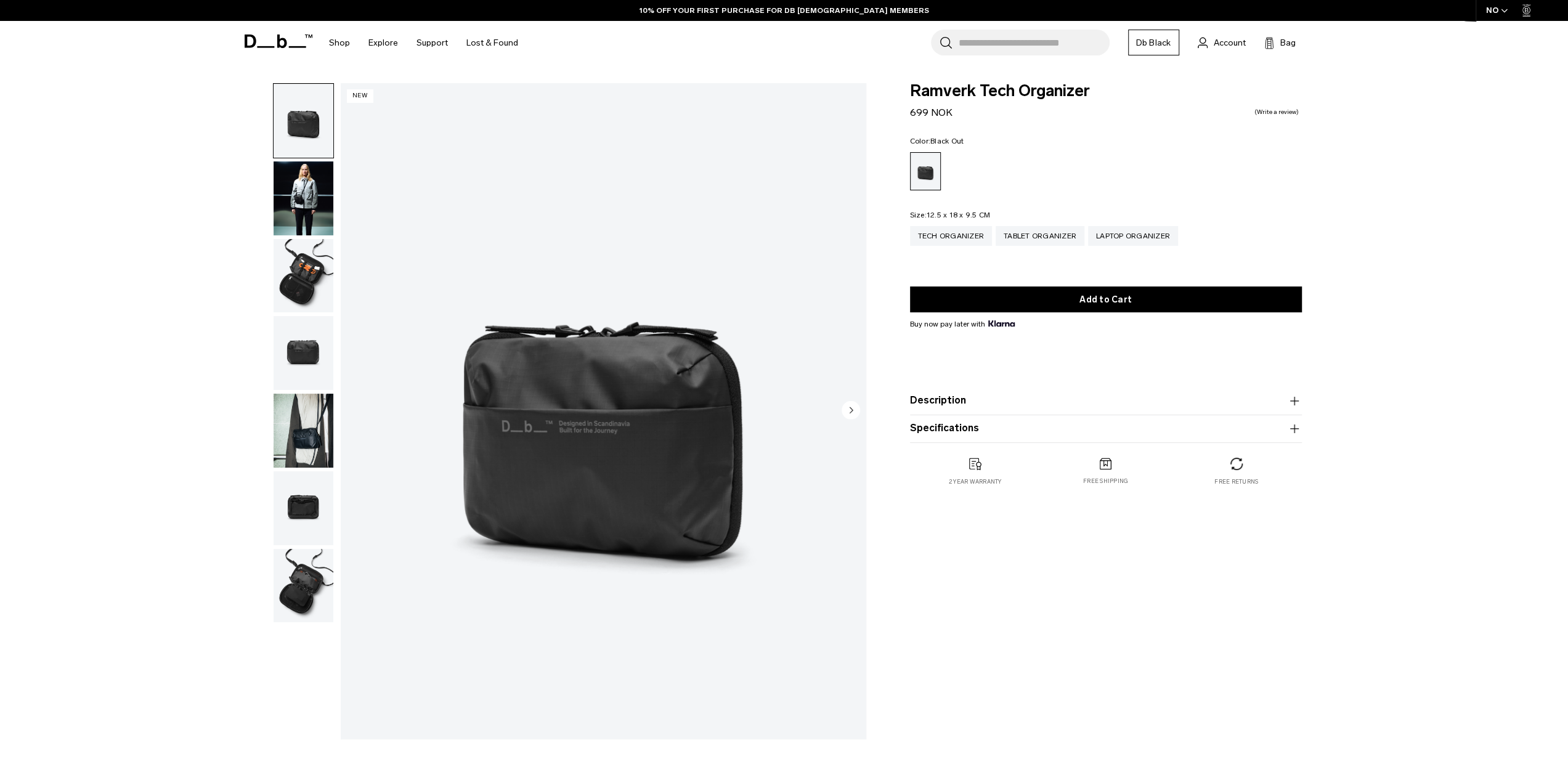
click at [553, 28] on div "Search for Bags, Luggage... Search Close Trending Products All Products Hugger …" at bounding box center [928, 43] width 801 height 44
